Goal: Information Seeking & Learning: Learn about a topic

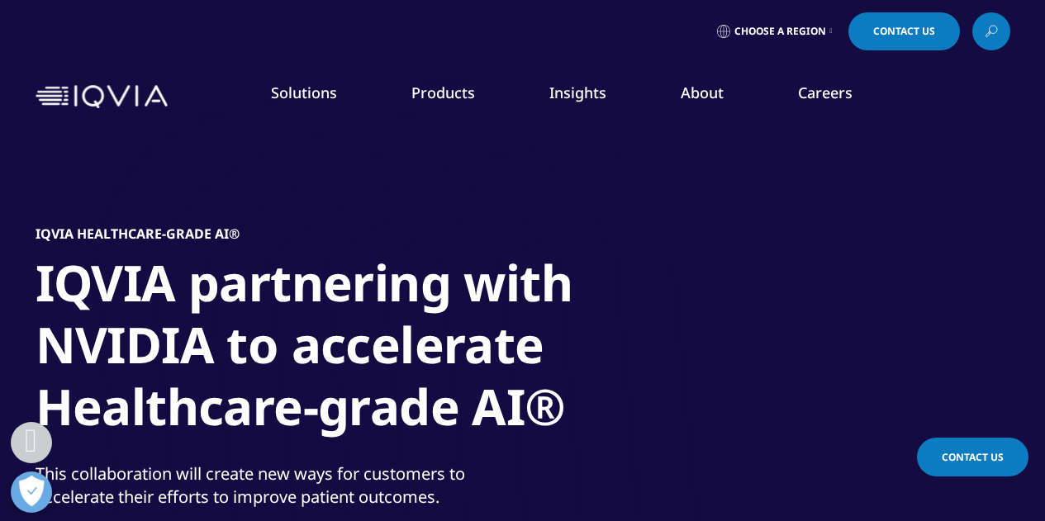
scroll to position [591, 0]
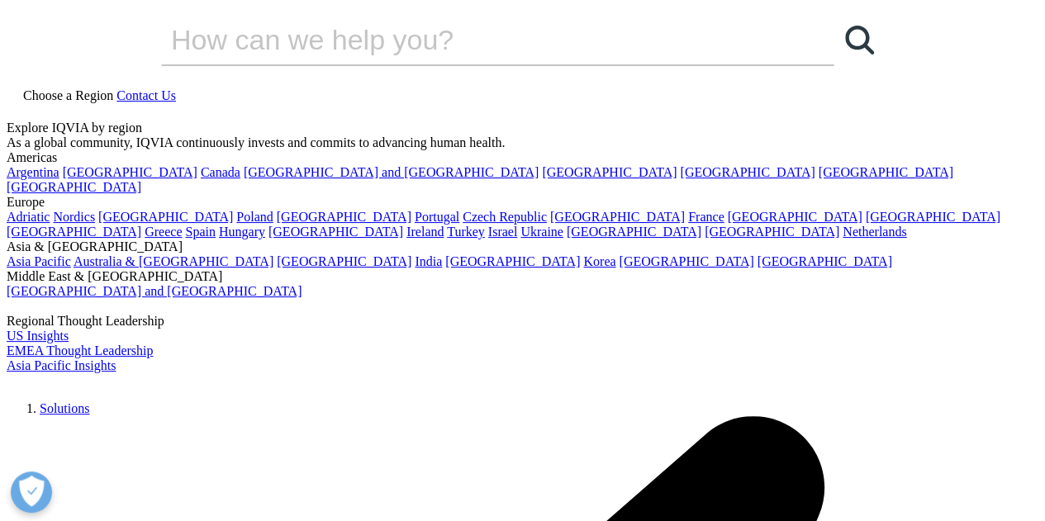
click at [68, 237] on link "Grant Plan" at bounding box center [152, 238] width 239 height 18
